Goal: Find specific page/section: Find specific page/section

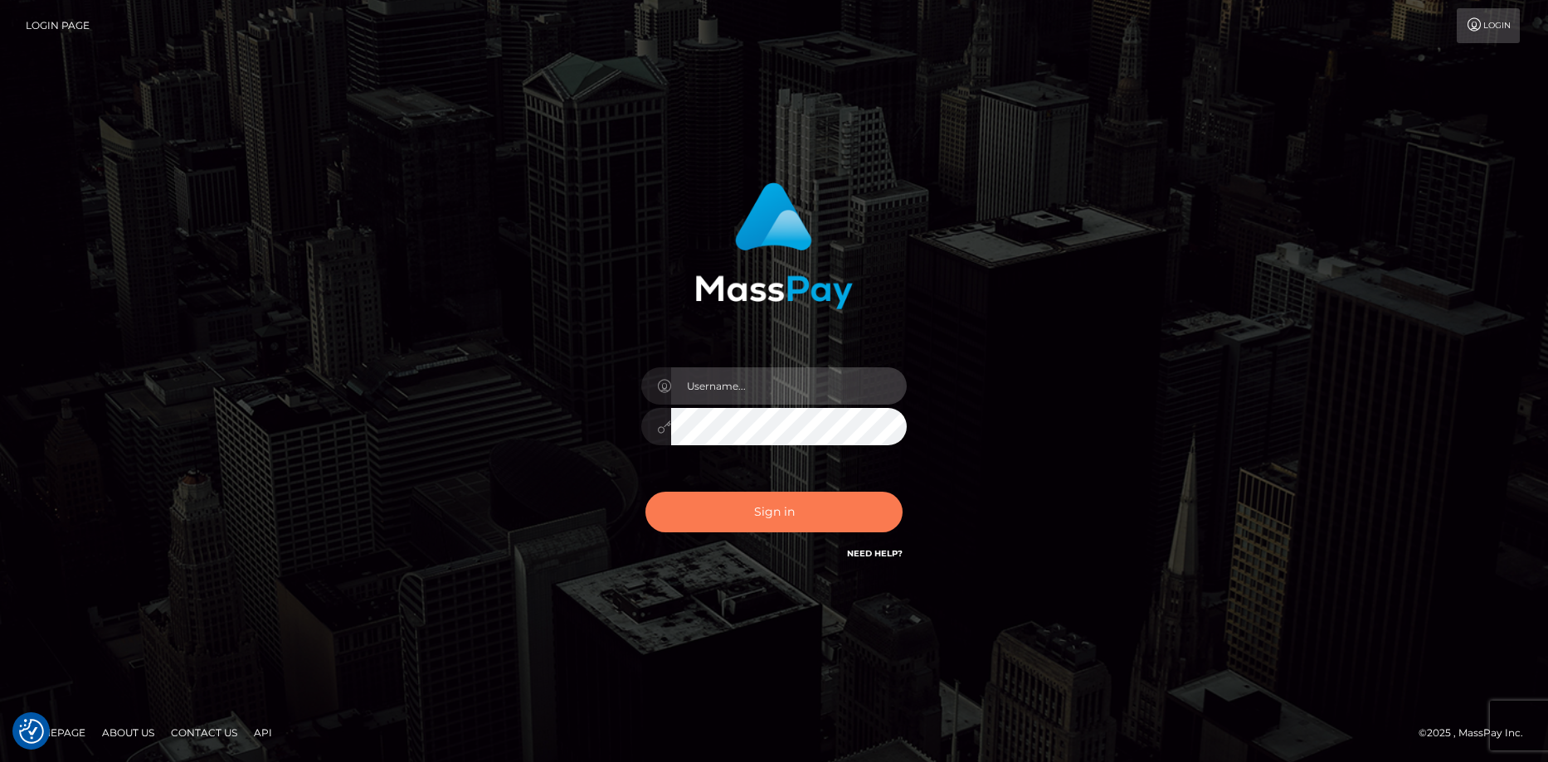
type input "[PERSON_NAME]"
click at [818, 507] on button "Sign in" at bounding box center [773, 512] width 257 height 41
type input "[PERSON_NAME]"
click at [815, 498] on button "Sign in" at bounding box center [773, 512] width 257 height 41
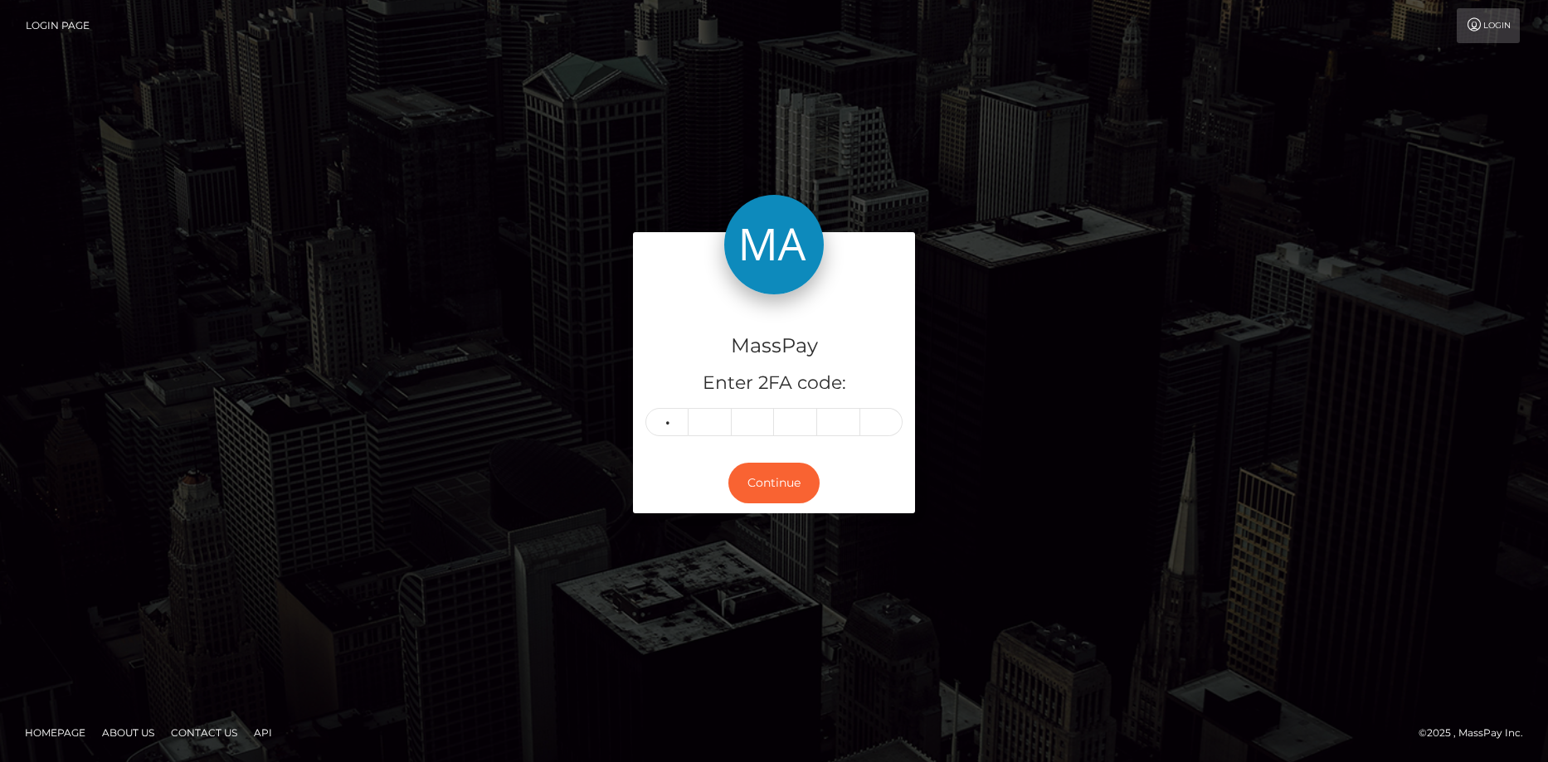
type input "5"
type input "6"
type input "0"
type input "6"
type input "8"
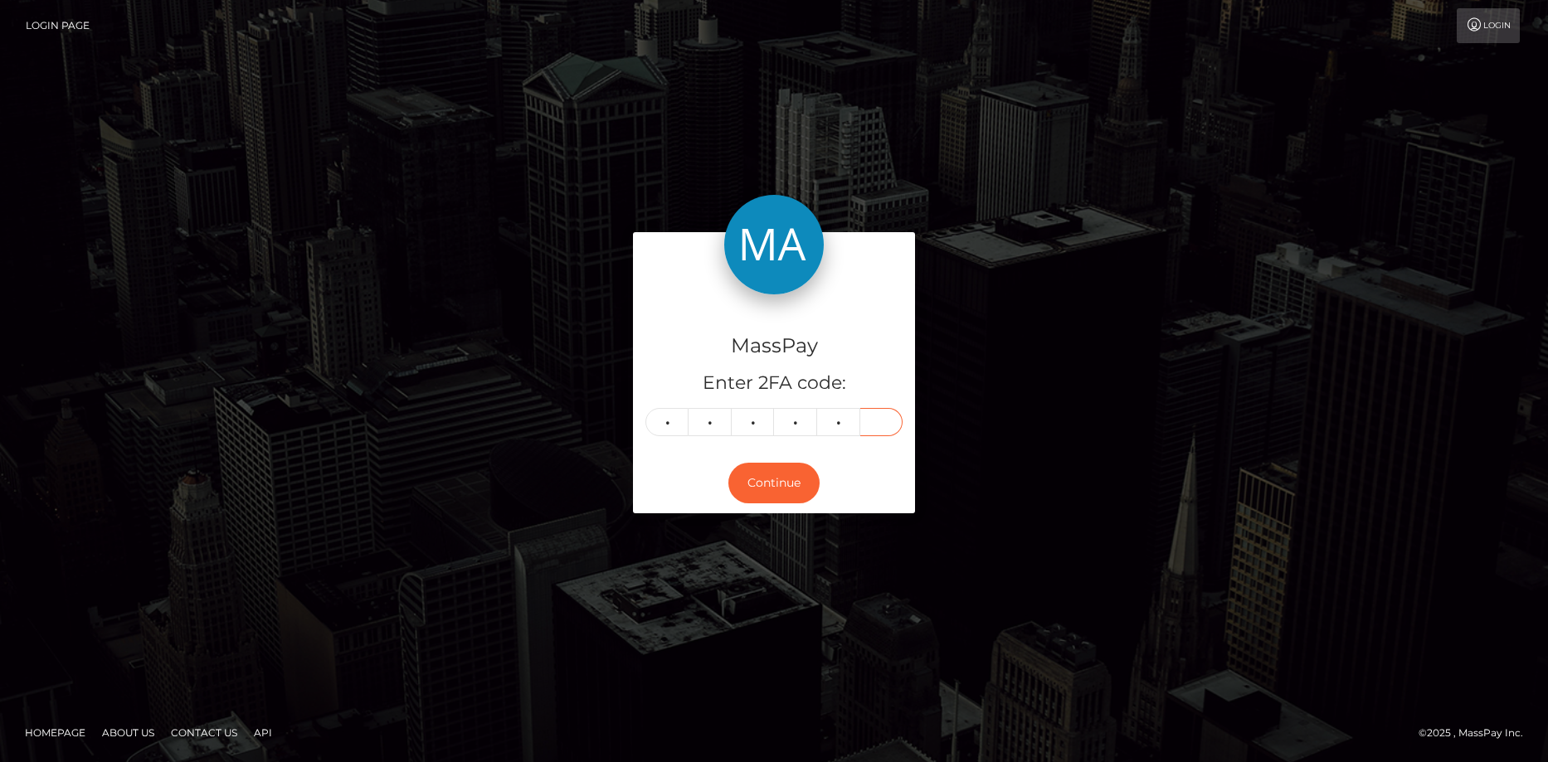
type input "9"
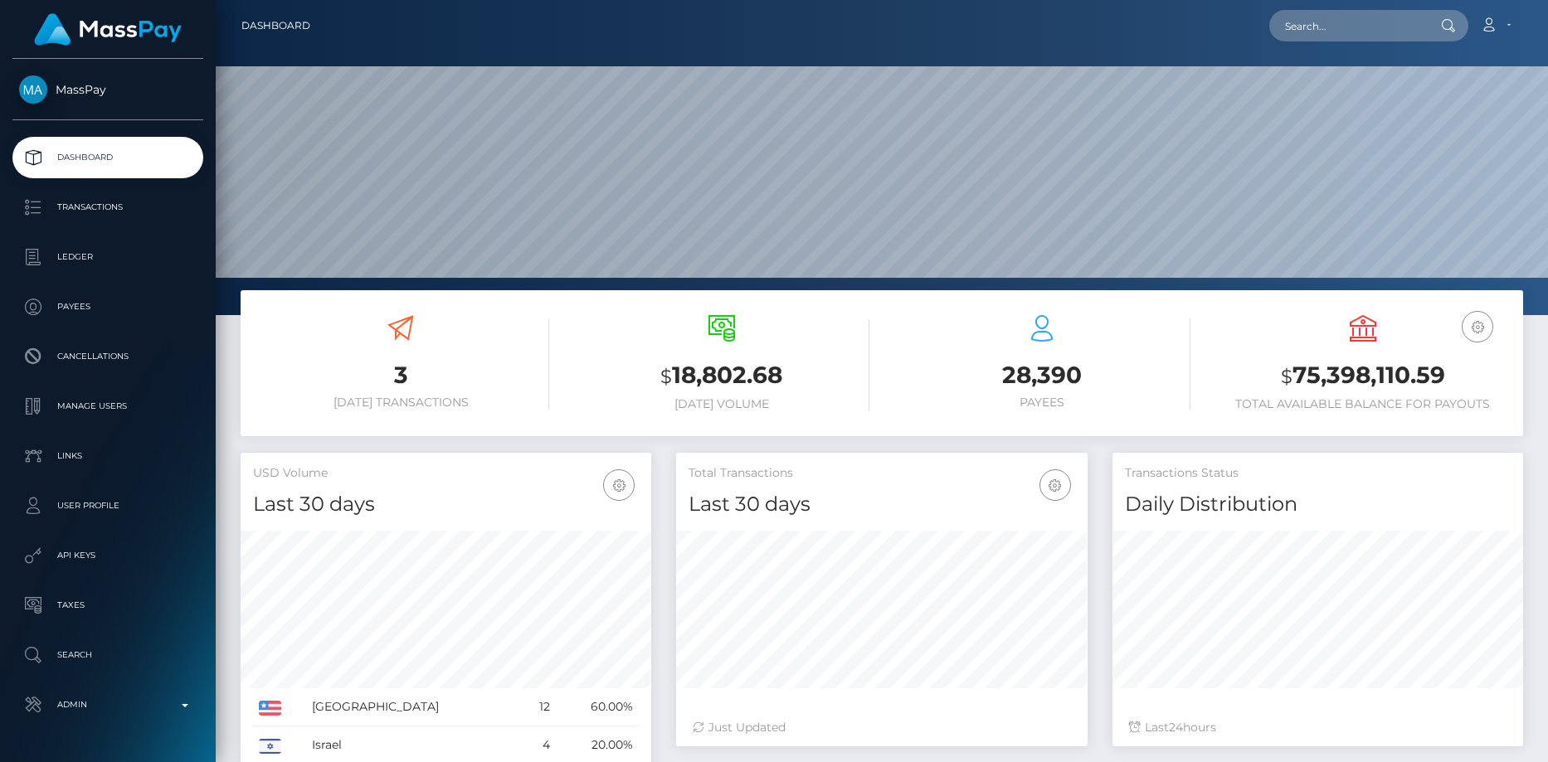
scroll to position [294, 411]
click at [1335, 12] on input "text" at bounding box center [1347, 26] width 156 height 32
paste input "ladisapost@gmail.com"
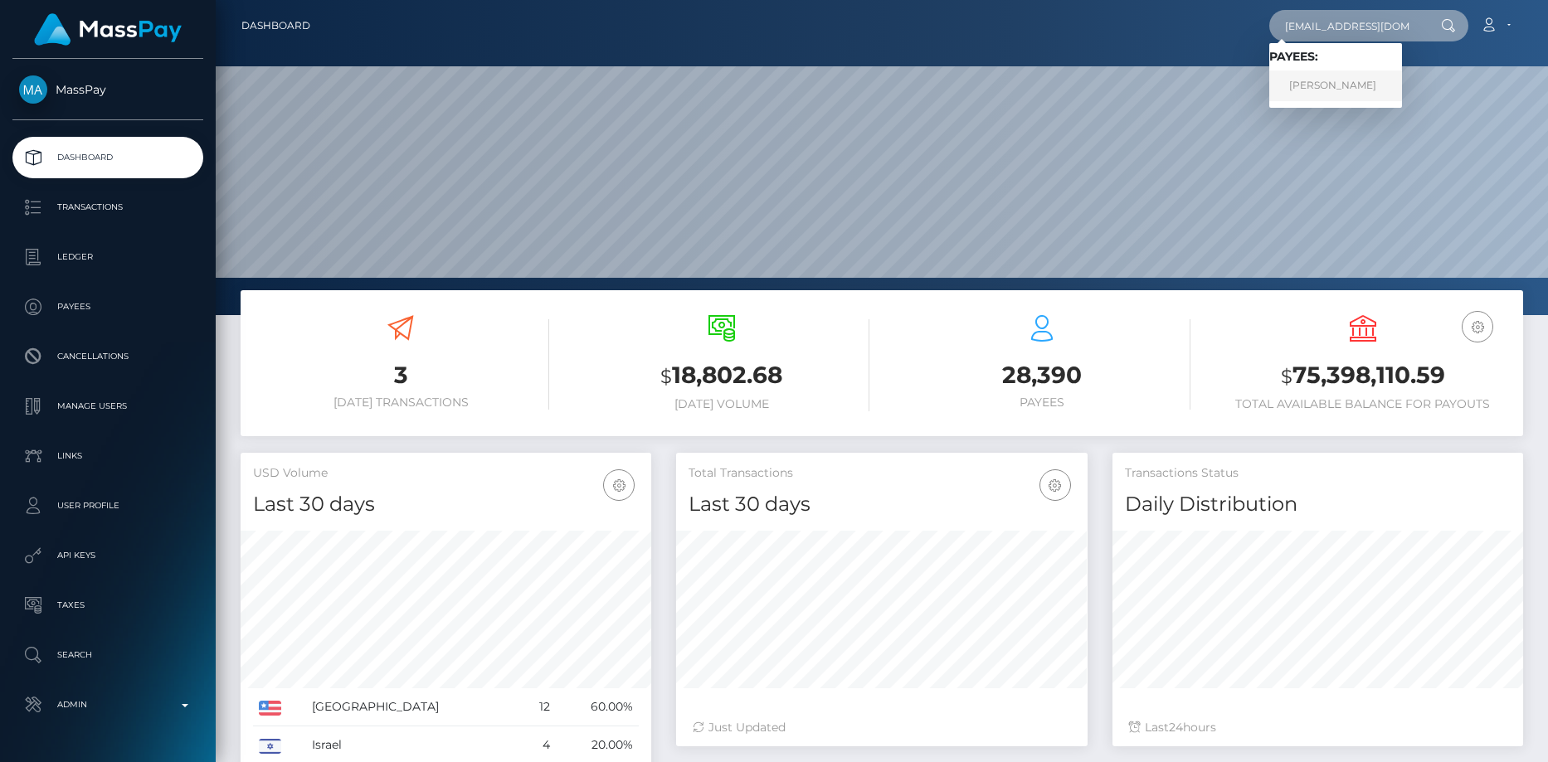
type input "ladisapost@gmail.com"
click at [1334, 83] on link "Gianluca Ladisa" at bounding box center [1335, 86] width 133 height 31
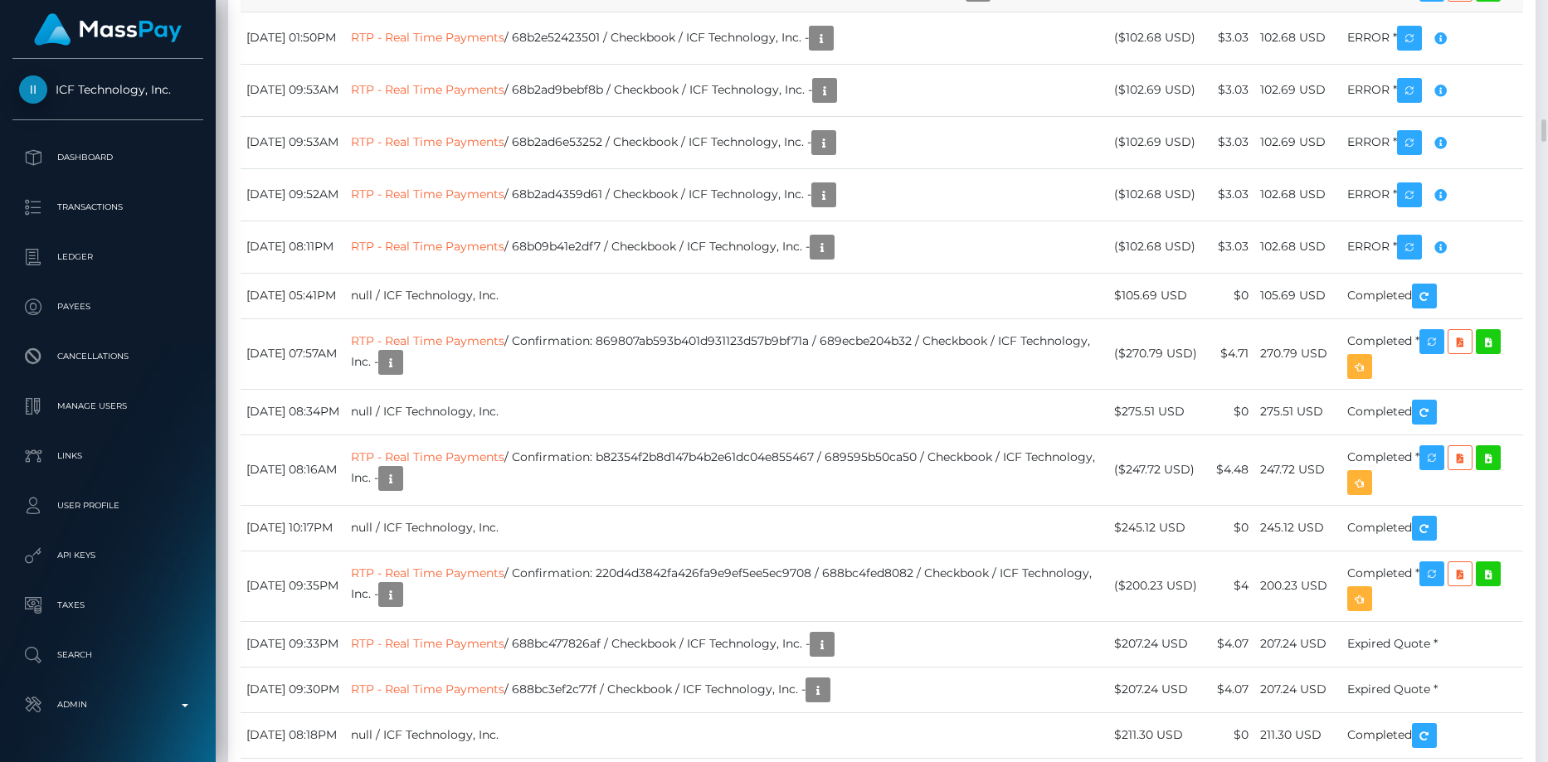
scroll to position [199, 411]
drag, startPoint x: 244, startPoint y: 301, endPoint x: 1425, endPoint y: 306, distance: 1181.1
copy tr "[DATE] 01:52PM RTP - Real Time Payments / 68b2e59176896 / MassPay Dynamic Token…"
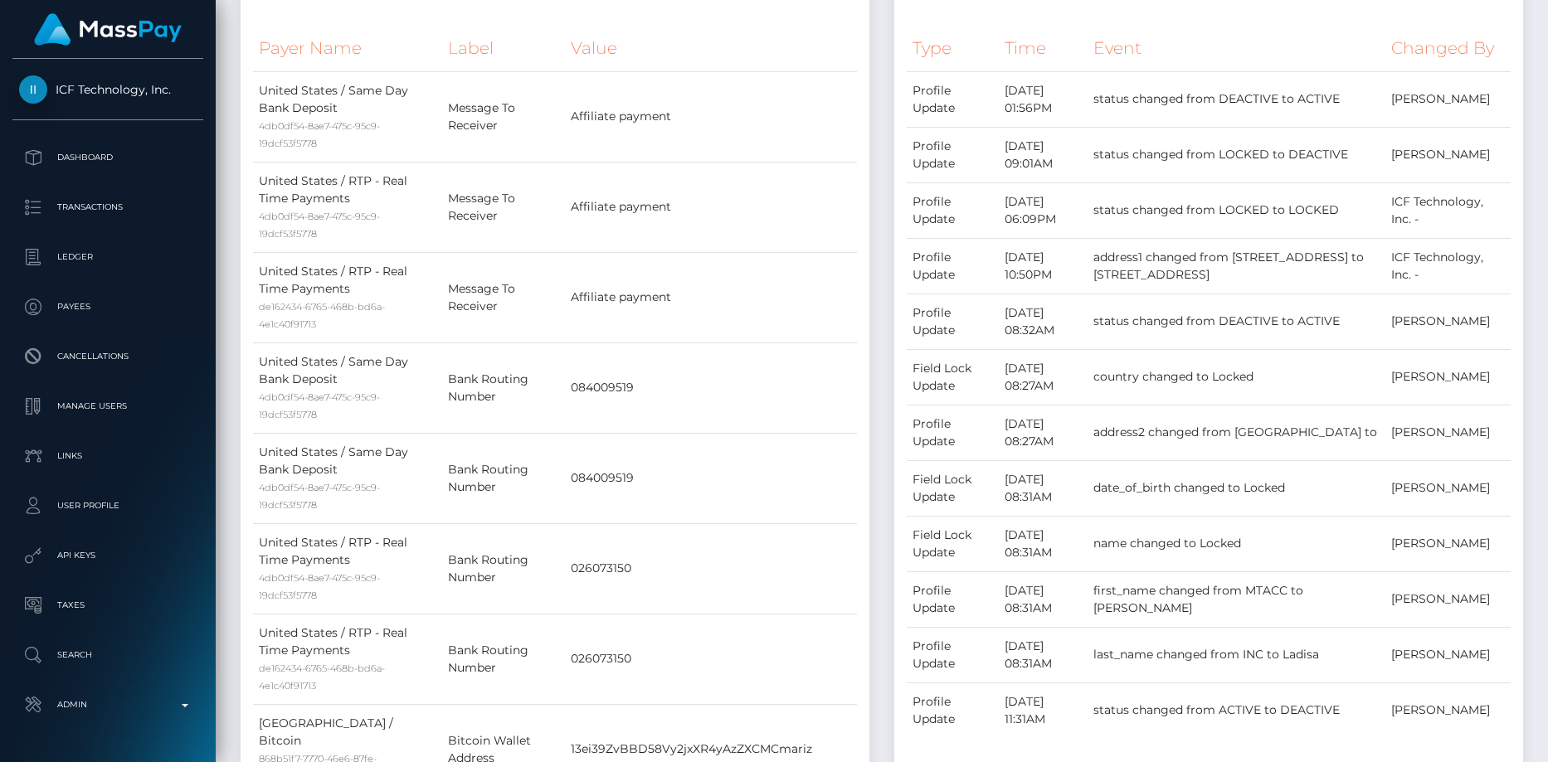
scroll to position [0, 0]
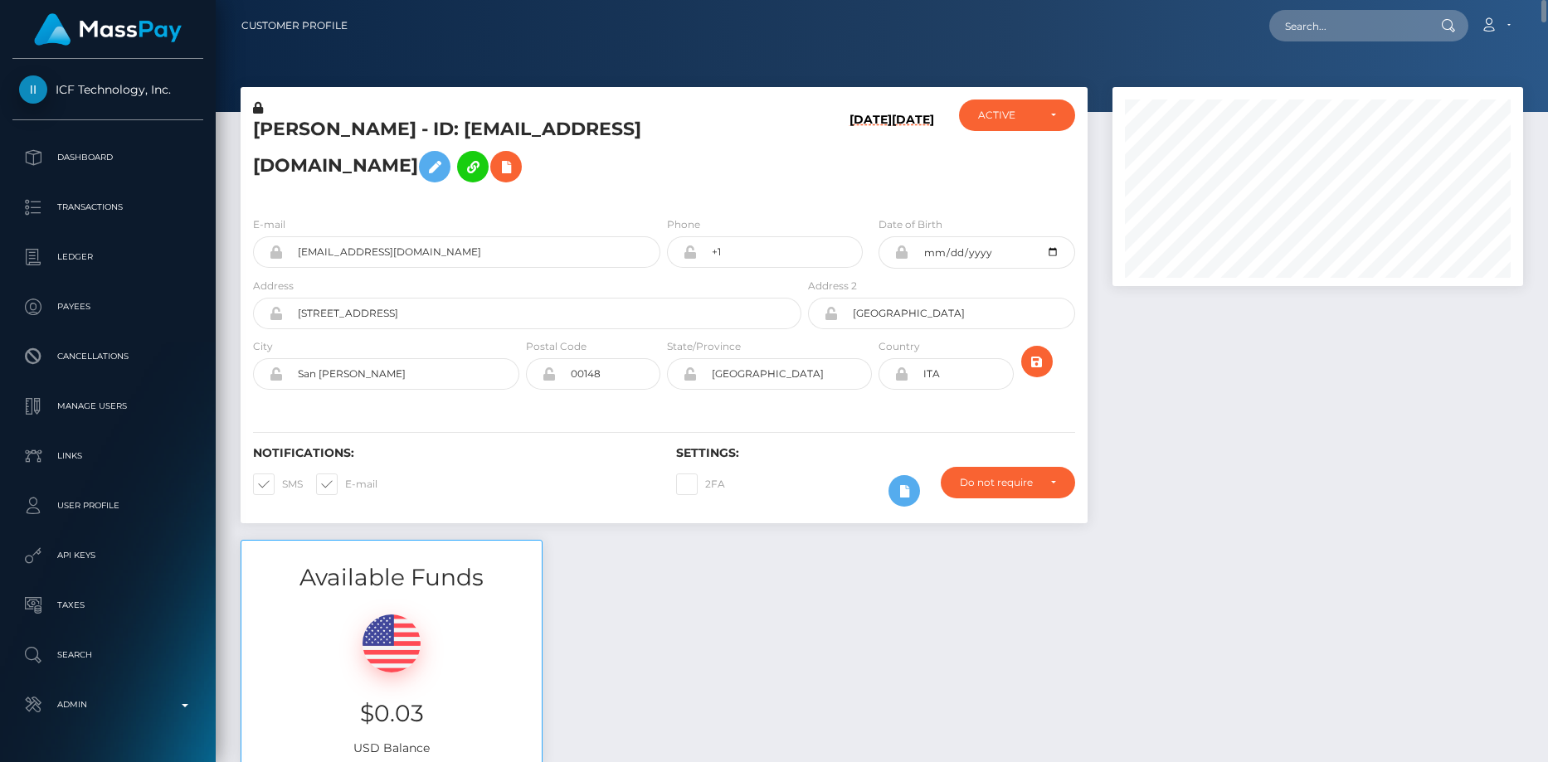
click at [353, 143] on h5 "[PERSON_NAME] - ID: [EMAIL_ADDRESS][DOMAIN_NAME]" at bounding box center [522, 154] width 539 height 74
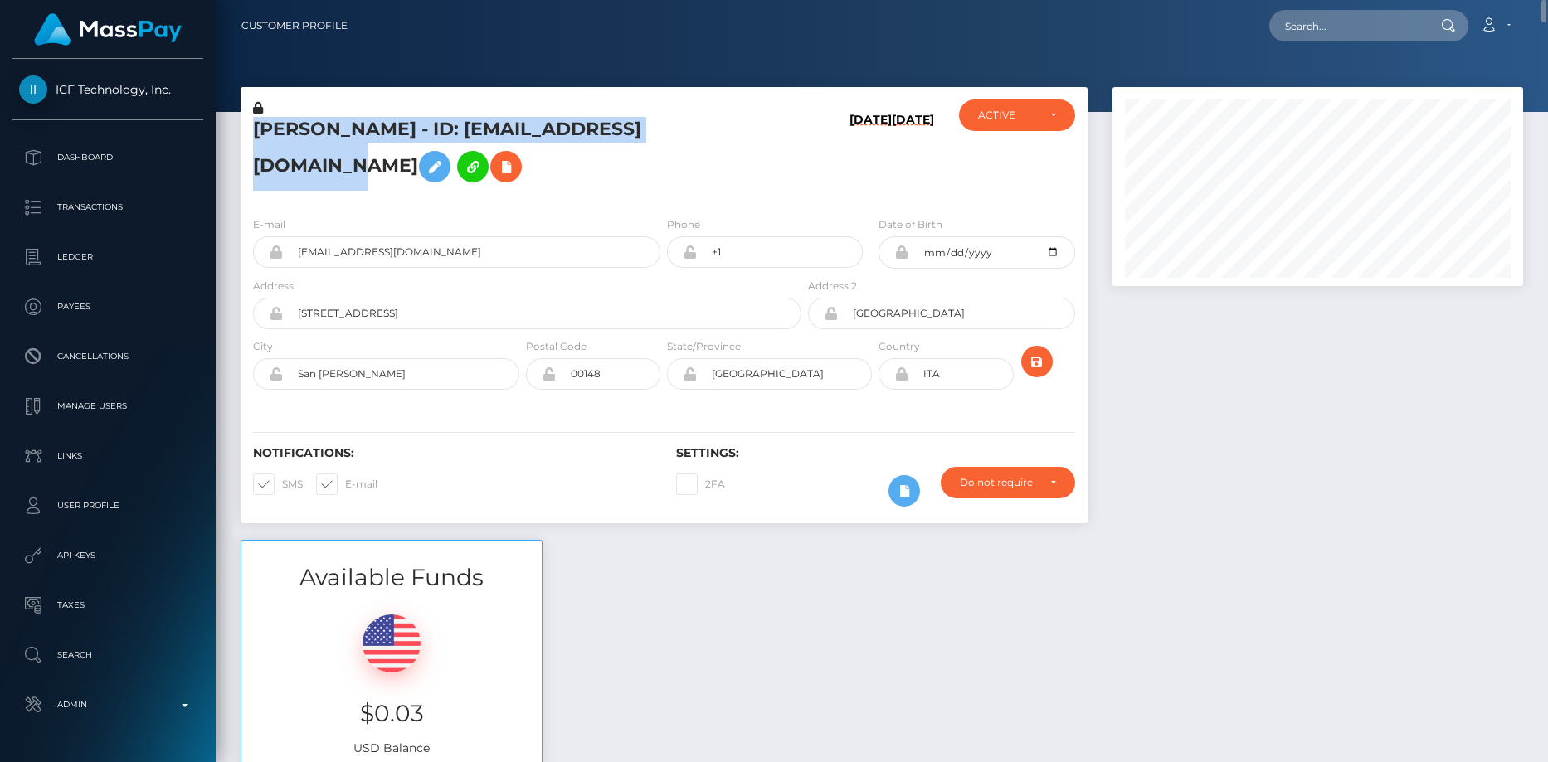
click at [353, 143] on h5 "[PERSON_NAME] - ID: [EMAIL_ADDRESS][DOMAIN_NAME]" at bounding box center [522, 154] width 539 height 74
copy h5 "[PERSON_NAME] - ID: [EMAIL_ADDRESS][DOMAIN_NAME]"
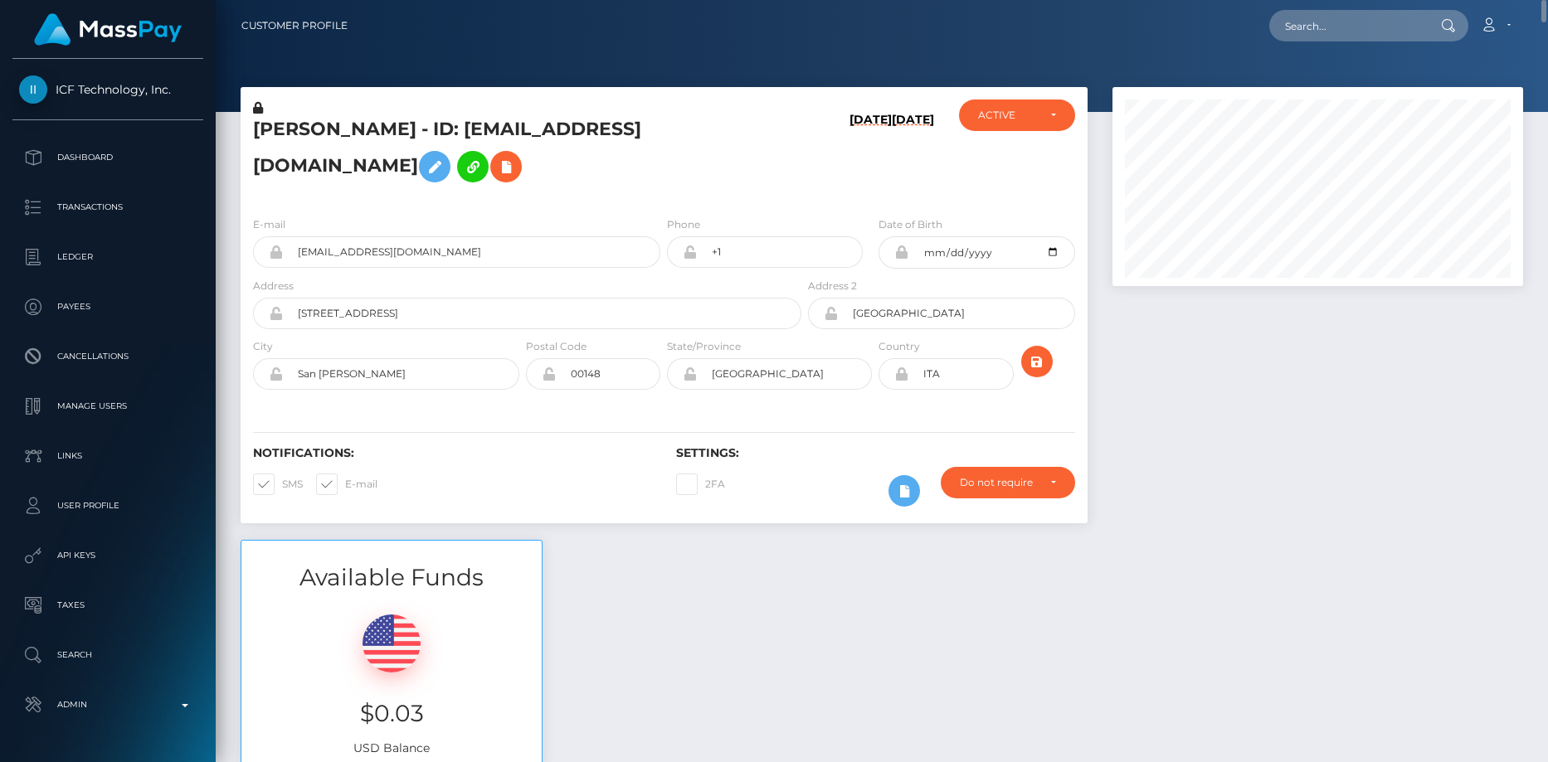
click at [1271, 39] on div "Loading... Loading... Account Edit Profile Logout" at bounding box center [941, 25] width 1161 height 35
click at [1294, 27] on input "text" at bounding box center [1347, 26] width 156 height 32
paste input "[EMAIL_ADDRESS][DOMAIN_NAME]"
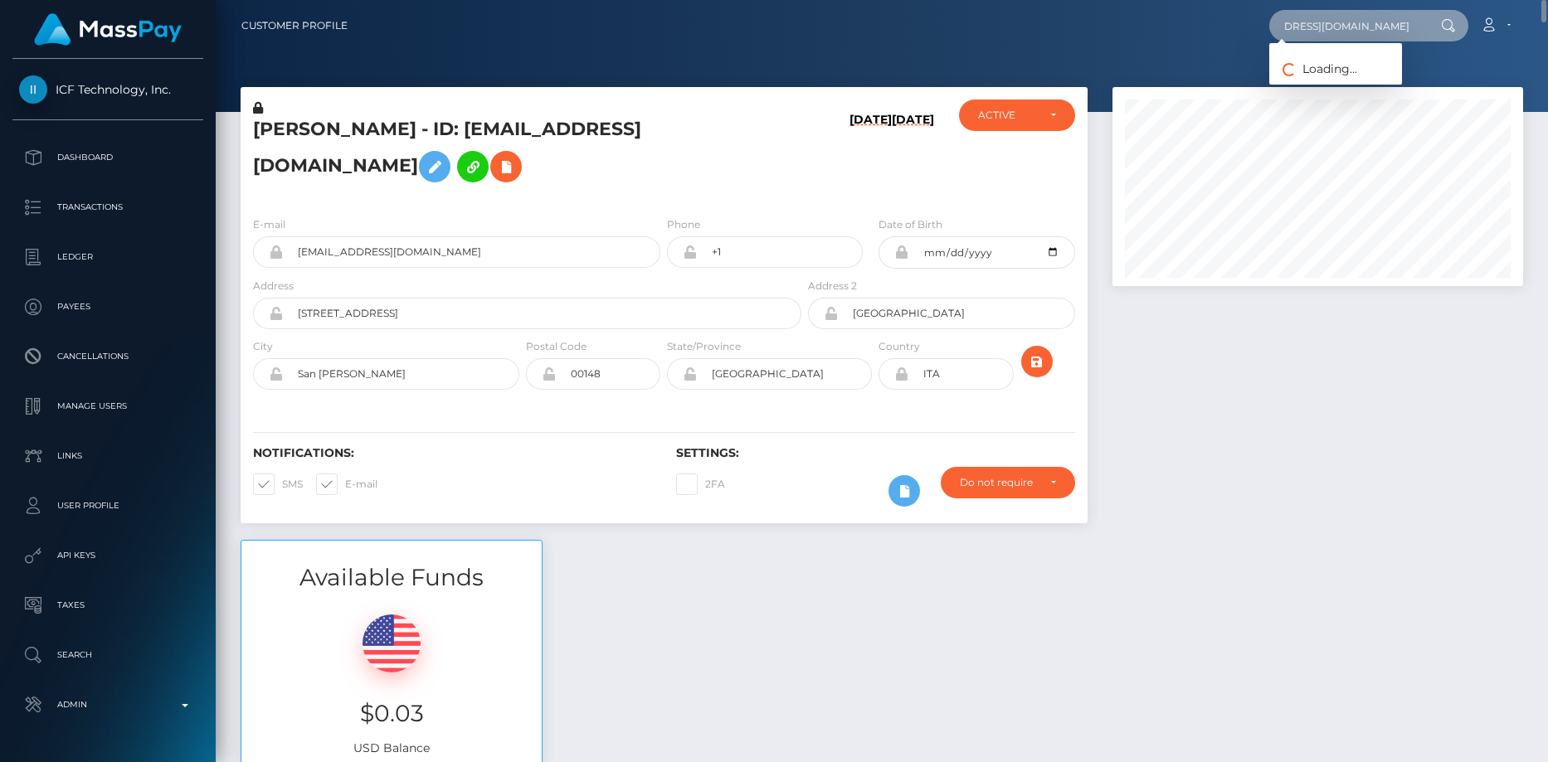
type input "[EMAIL_ADDRESS][DOMAIN_NAME]"
click at [583, 27] on div "Loading... Loading... Account Edit Profile Logout" at bounding box center [941, 25] width 1161 height 35
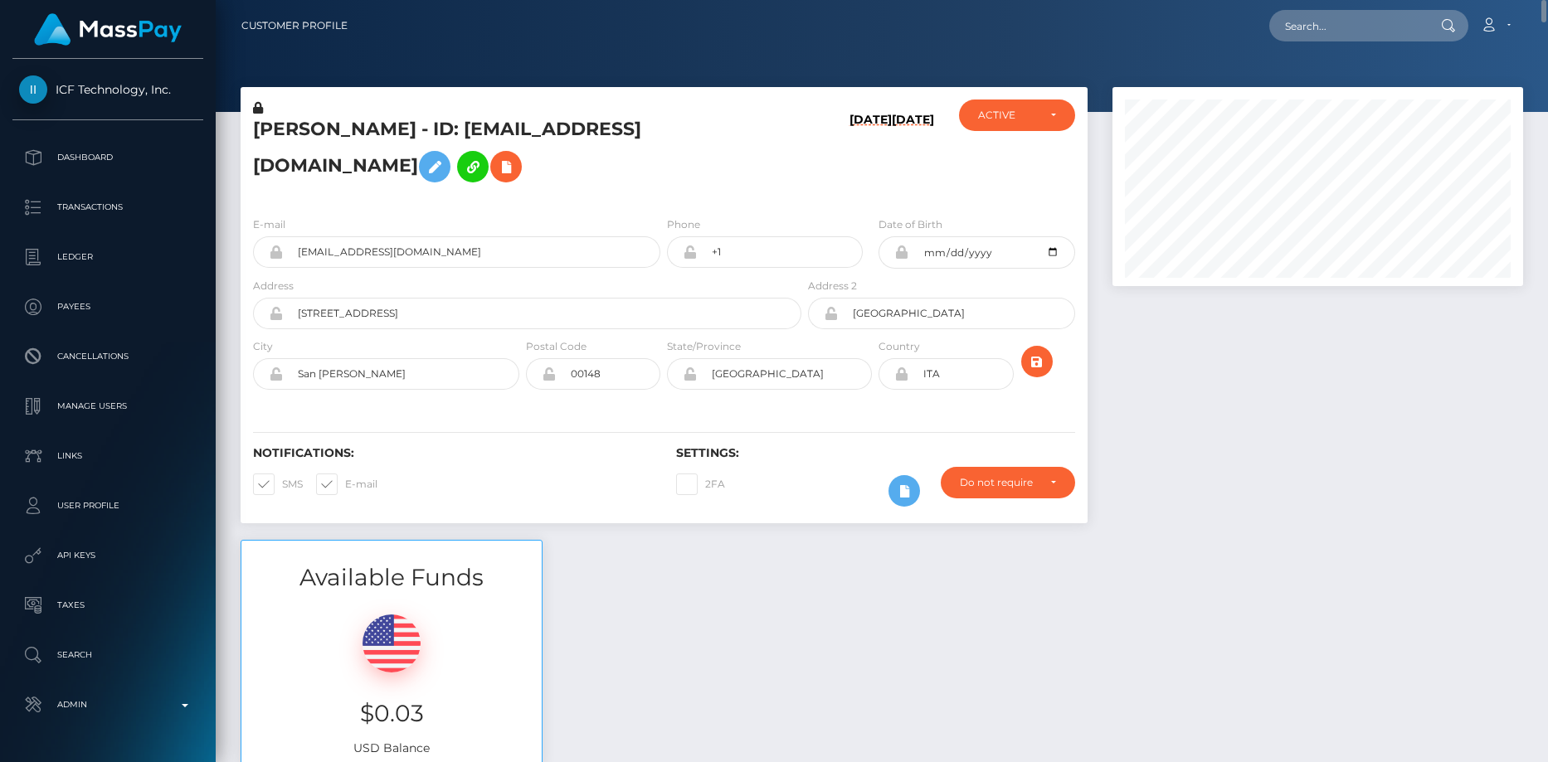
click at [1310, 43] on nav "Customer Profile Loading... Loading... Account" at bounding box center [882, 25] width 1332 height 51
click at [1310, 25] on input "text" at bounding box center [1347, 26] width 156 height 32
paste input "026357c6-316a-472d-be82-8577946e05bc\"
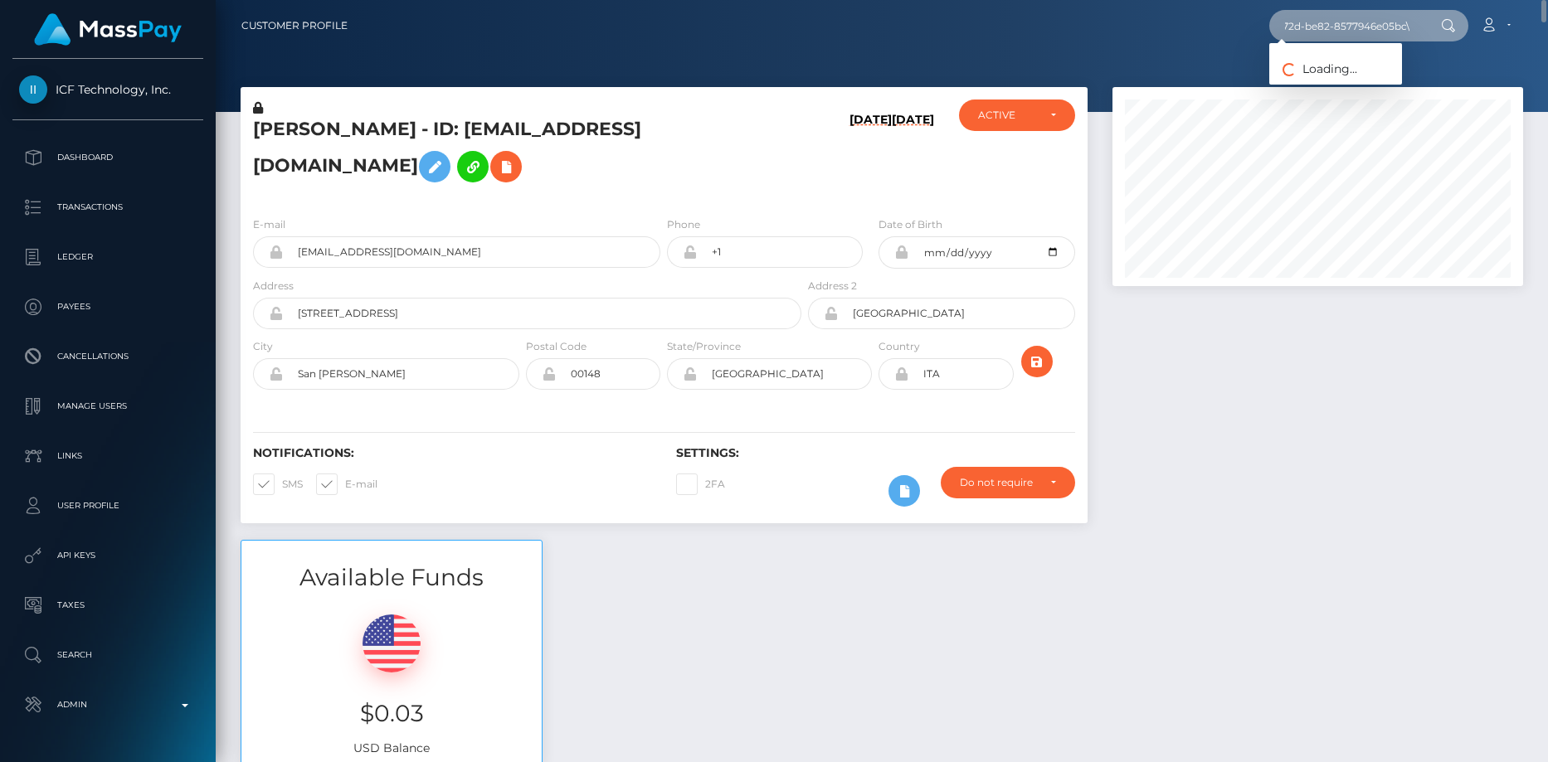
type input "026357c6-316a-472d-be82-8577946e05bc\"
